Goal: Find specific page/section: Find specific page/section

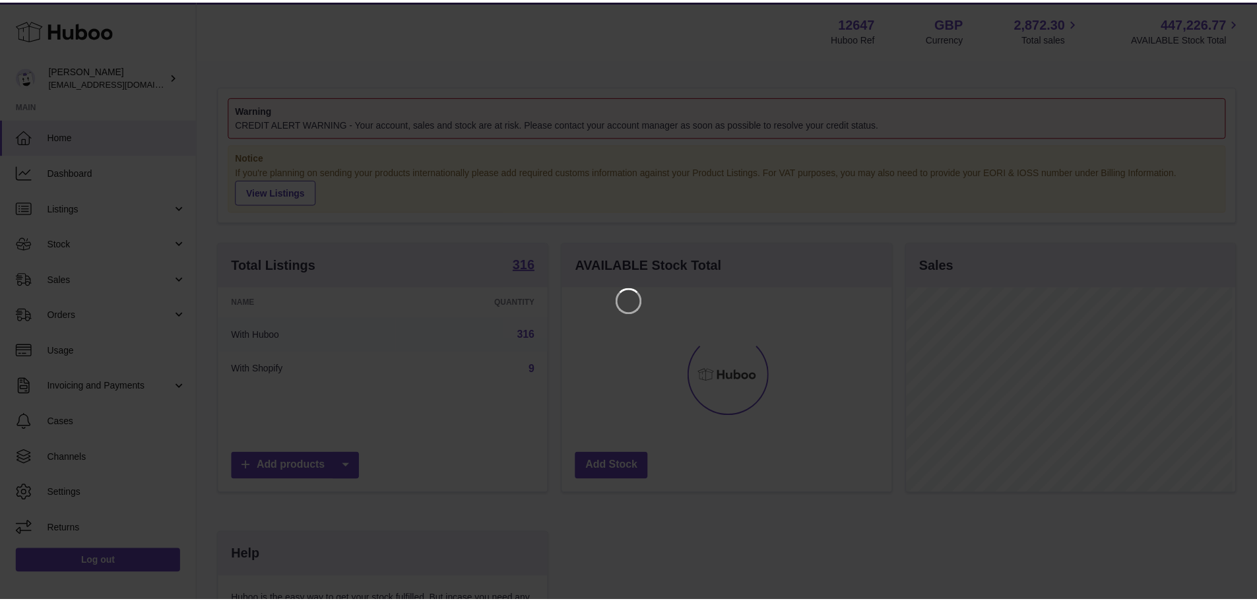
scroll to position [206, 333]
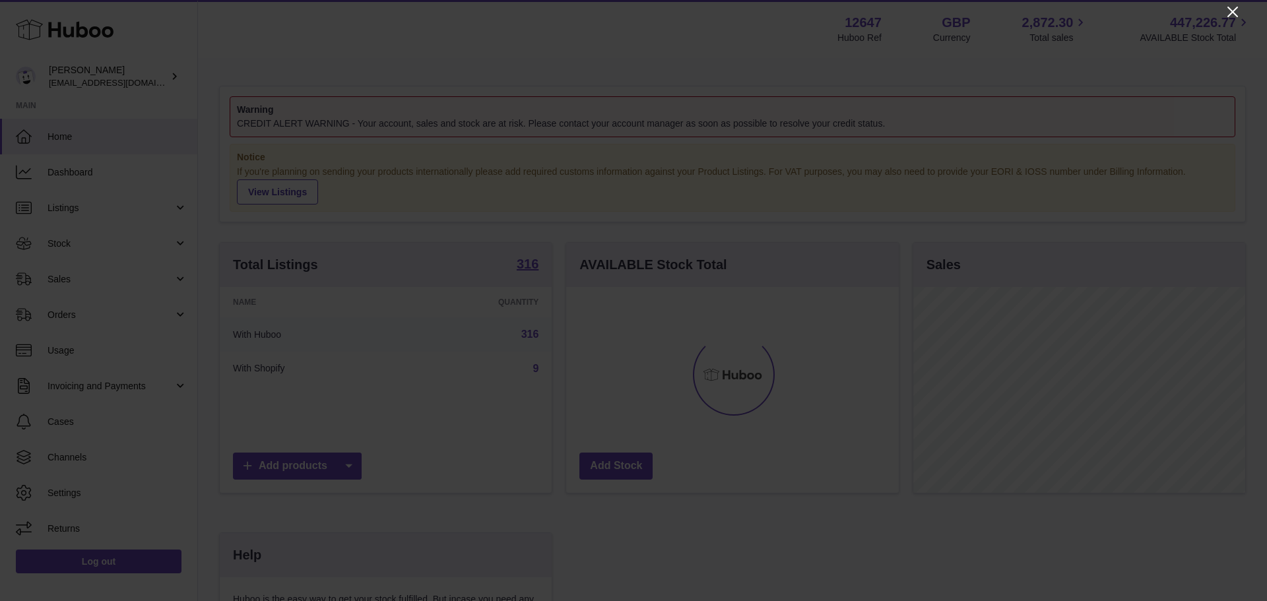
click at [1229, 10] on icon "Close" at bounding box center [1233, 12] width 16 height 16
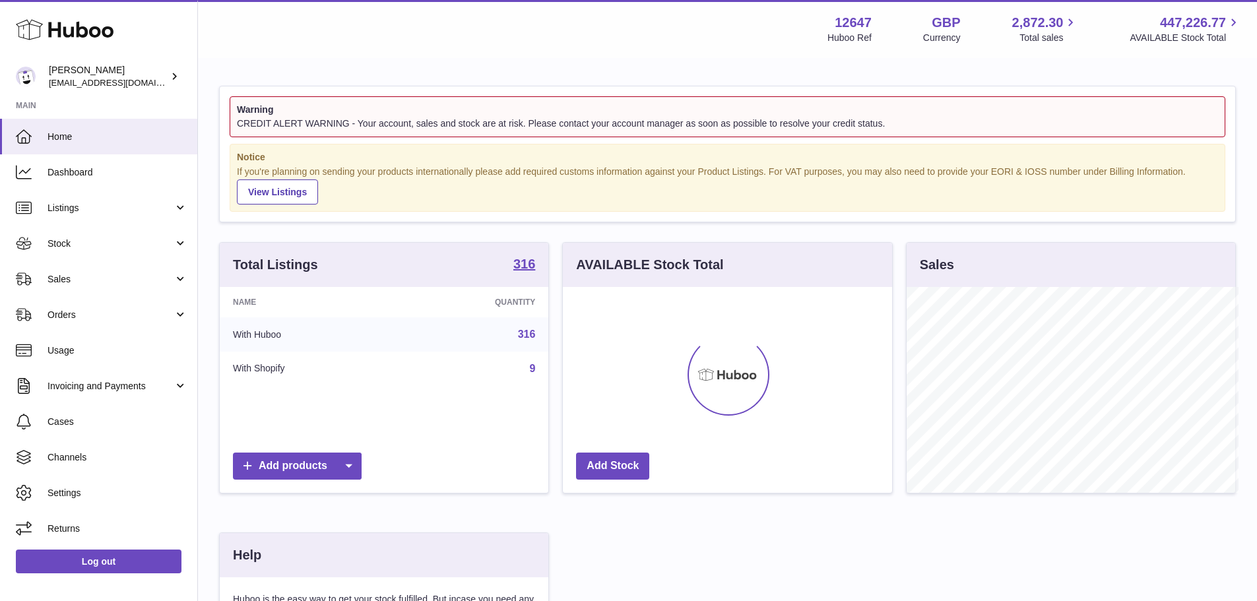
scroll to position [659698, 659575]
click at [55, 282] on span "Sales" at bounding box center [111, 279] width 126 height 13
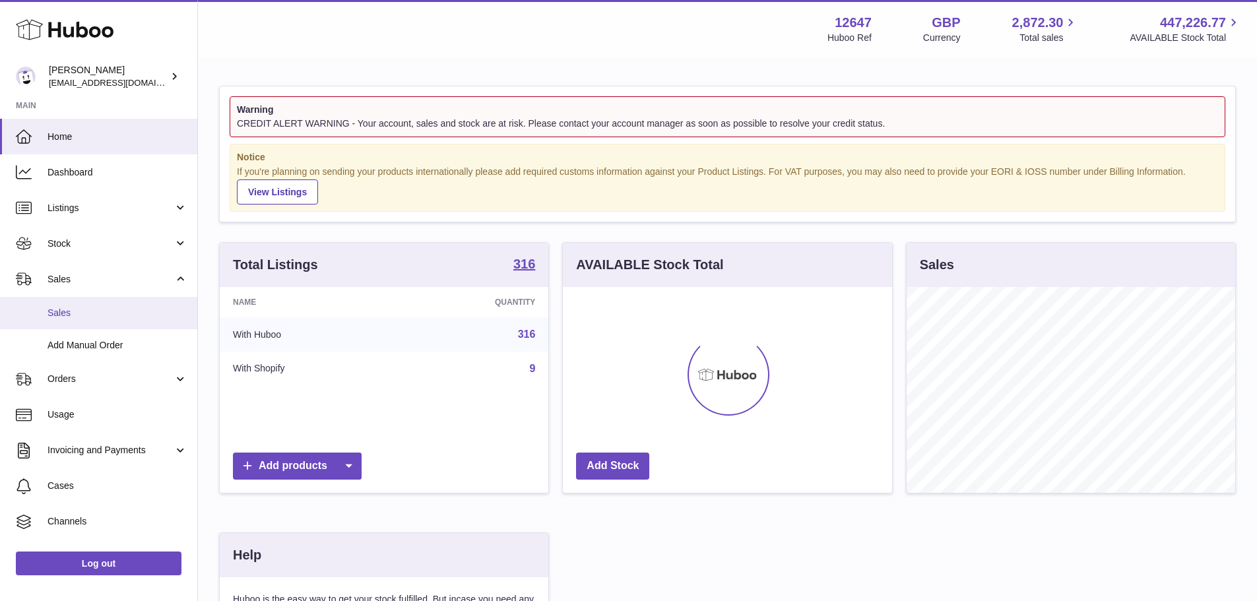
click at [107, 315] on span "Sales" at bounding box center [118, 313] width 140 height 13
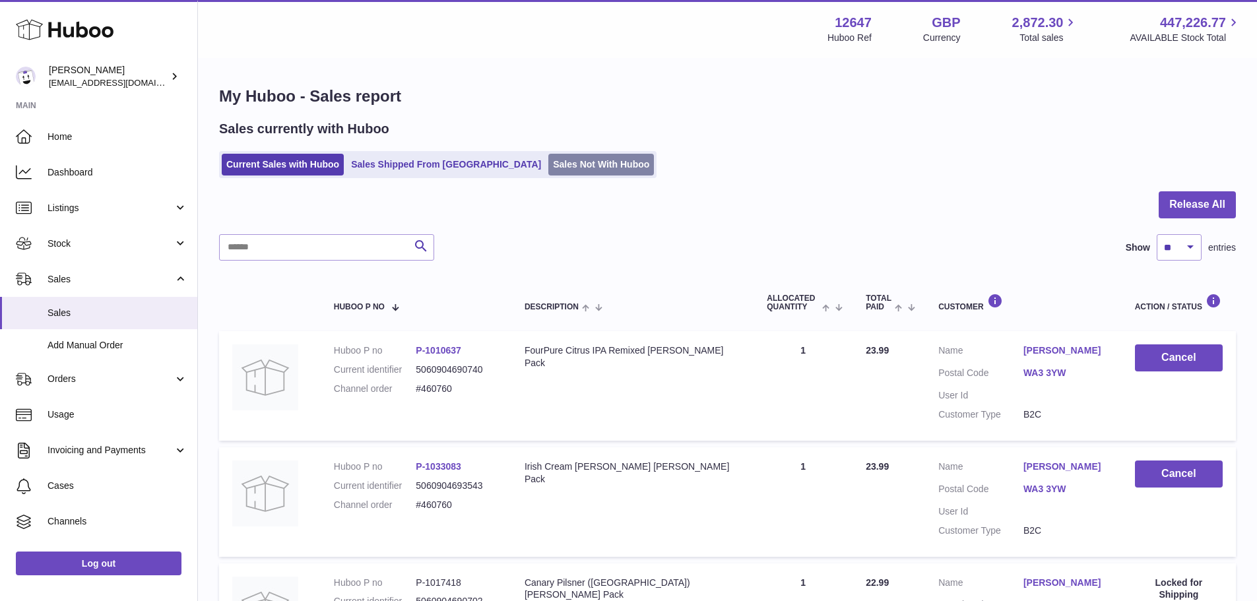
click at [548, 157] on link "Sales Not With Huboo" at bounding box center [601, 165] width 106 height 22
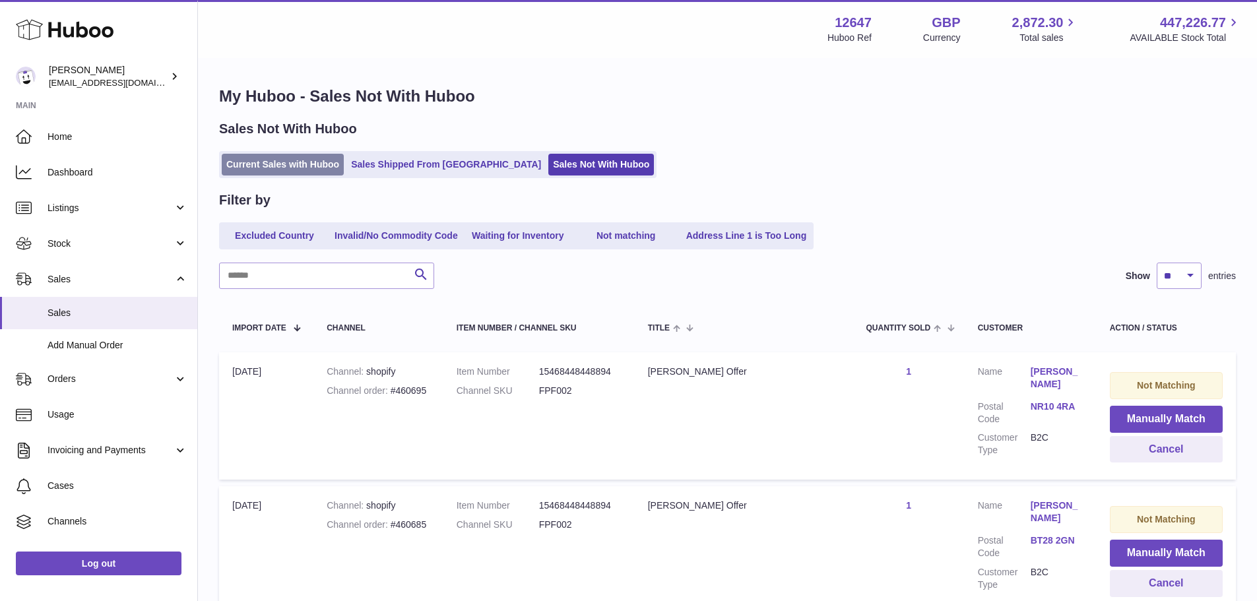
click at [259, 158] on link "Current Sales with Huboo" at bounding box center [283, 165] width 122 height 22
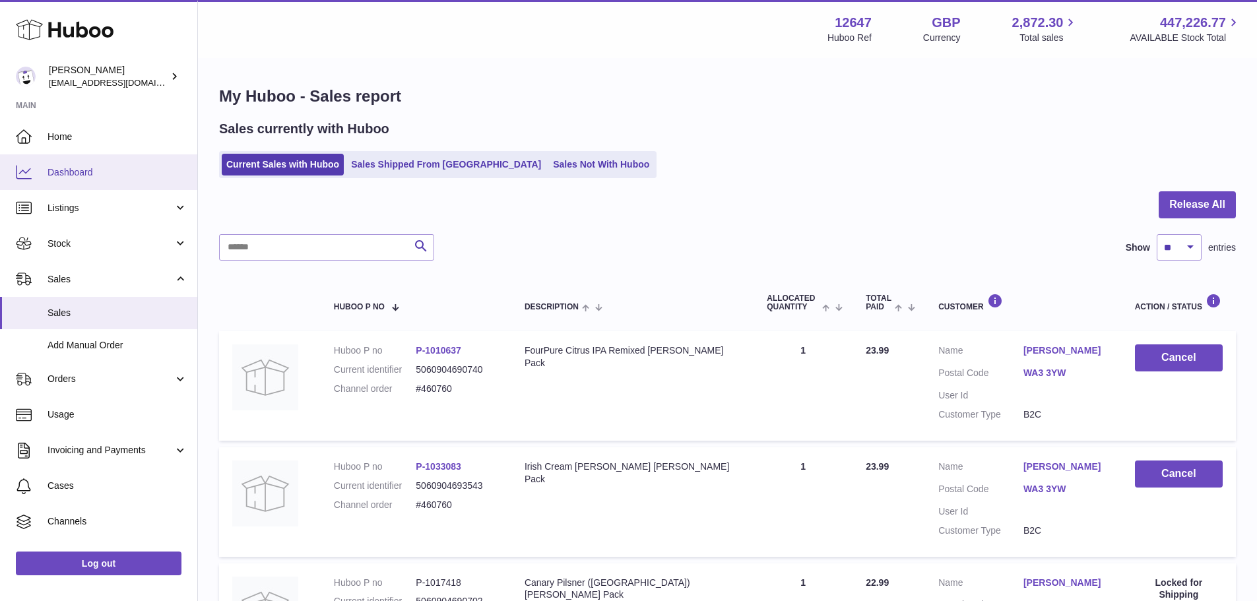
click at [26, 166] on icon at bounding box center [24, 172] width 16 height 16
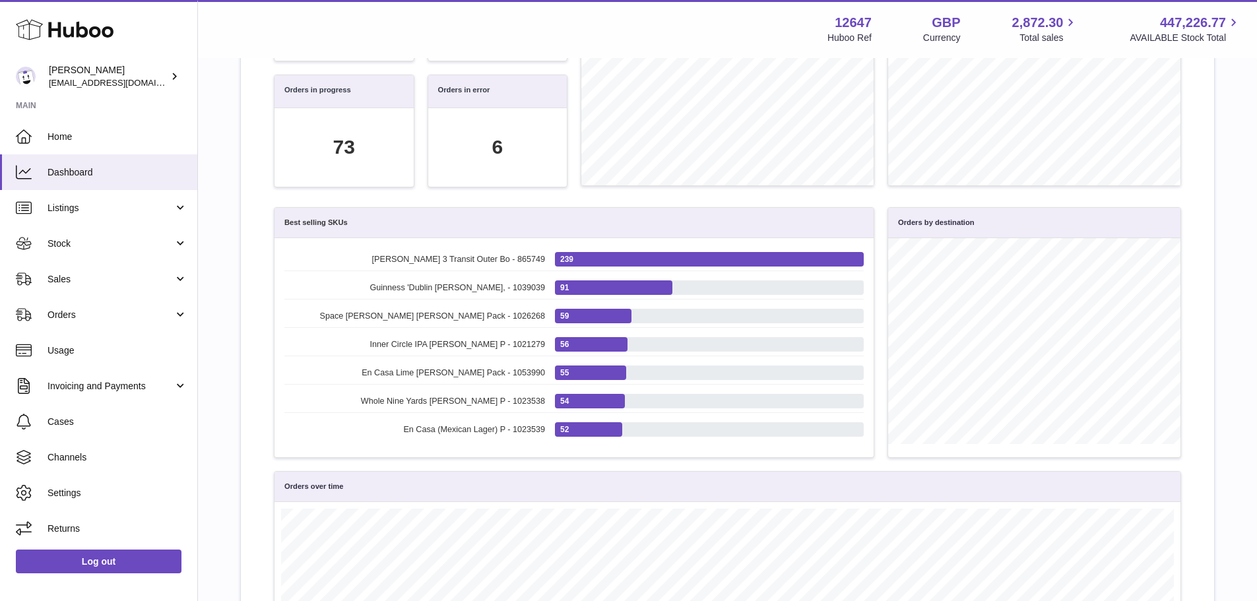
scroll to position [66, 0]
